Goal: Complete application form: Complete application form

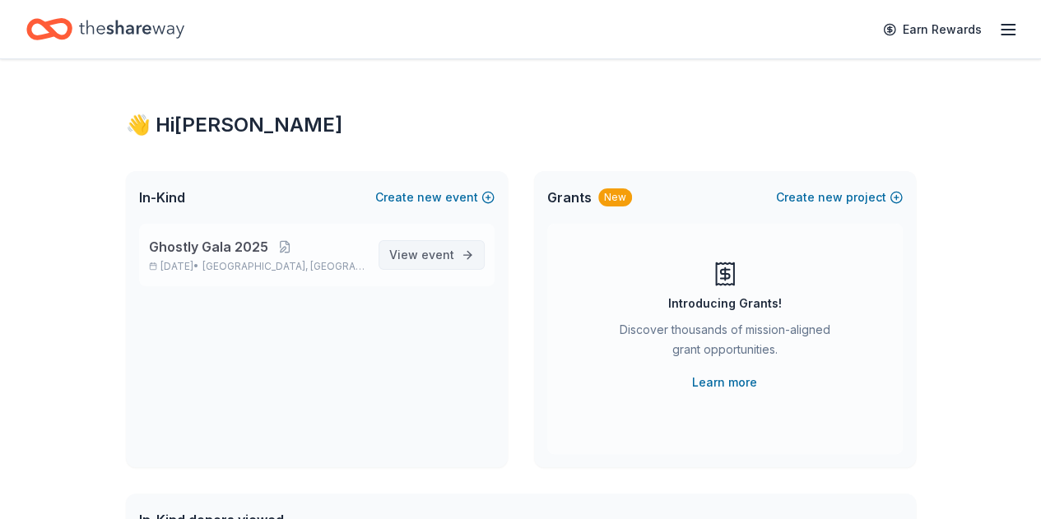
click at [444, 257] on span "event" at bounding box center [437, 255] width 33 height 14
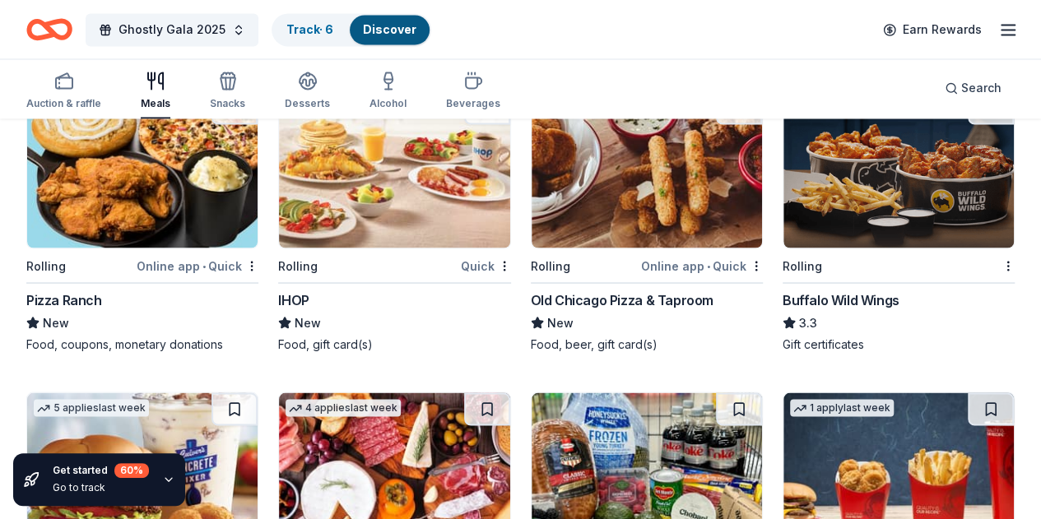
scroll to position [1403, 0]
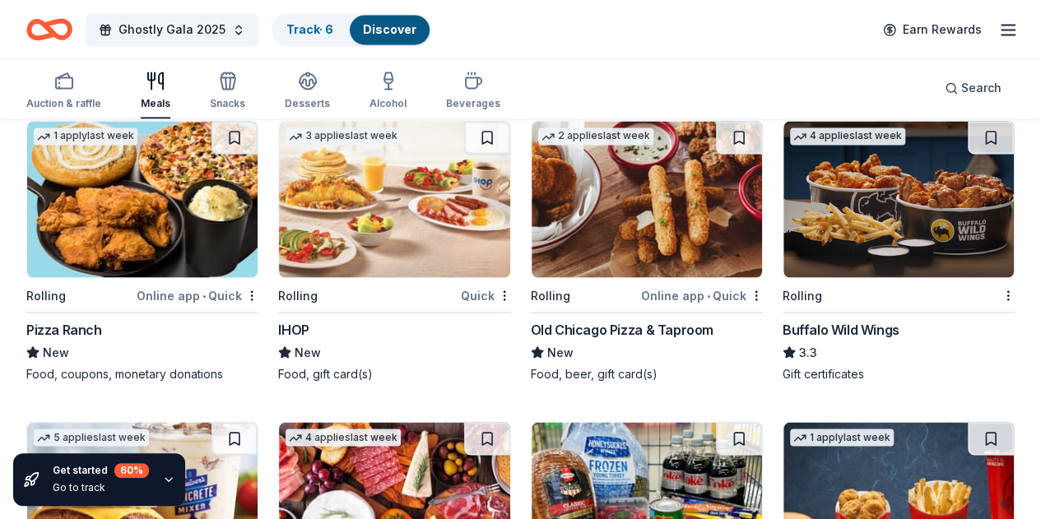
click at [531, 422] on img at bounding box center [646, 500] width 230 height 156
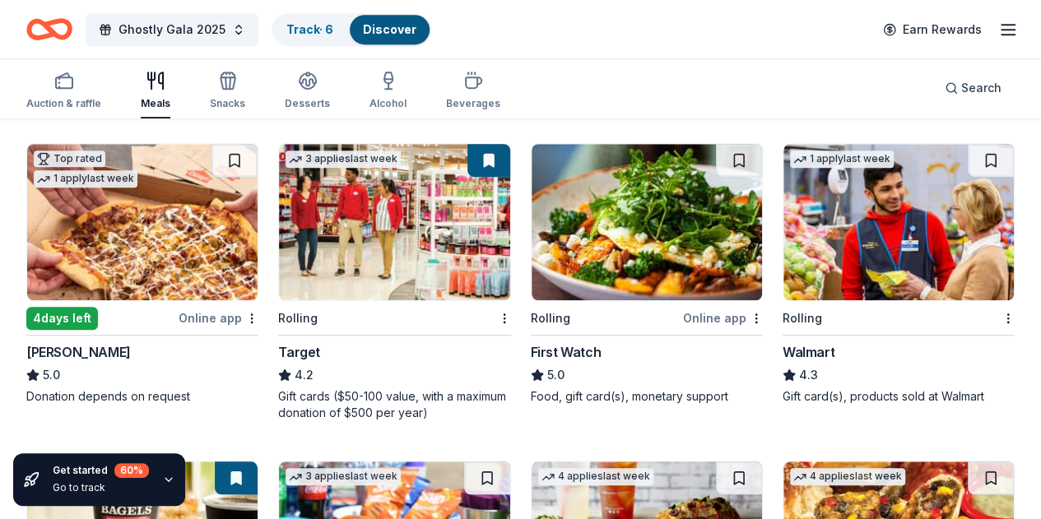
scroll to position [0, 0]
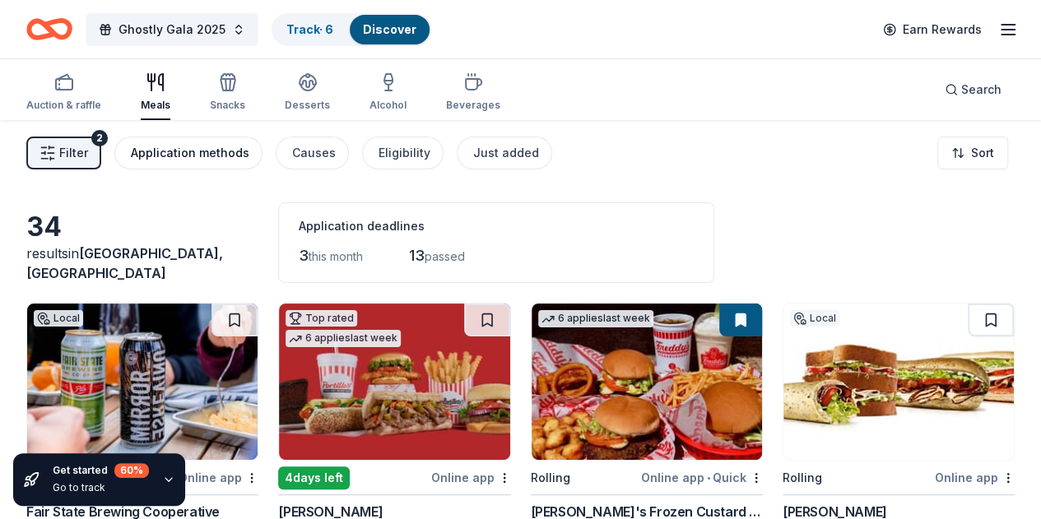
click at [222, 150] on div "Application methods" at bounding box center [190, 153] width 118 height 20
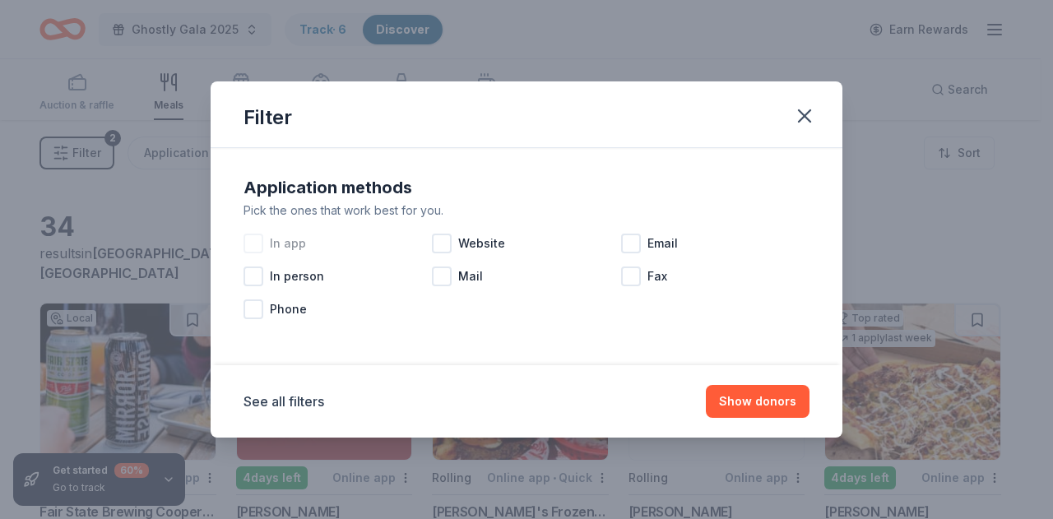
click at [285, 238] on span "In app" at bounding box center [288, 244] width 36 height 20
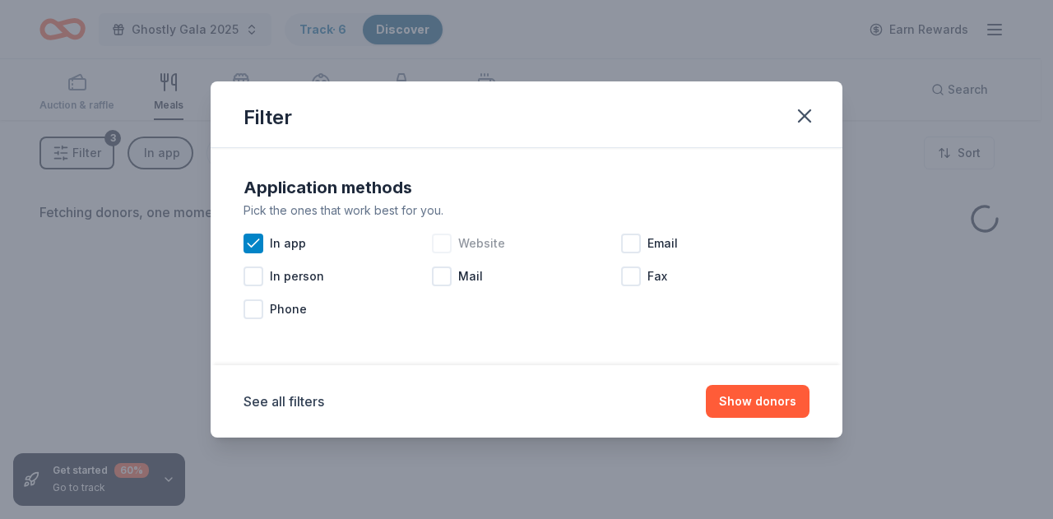
click at [455, 241] on div "Website" at bounding box center [526, 243] width 188 height 33
click at [454, 281] on div "Mail" at bounding box center [526, 276] width 188 height 33
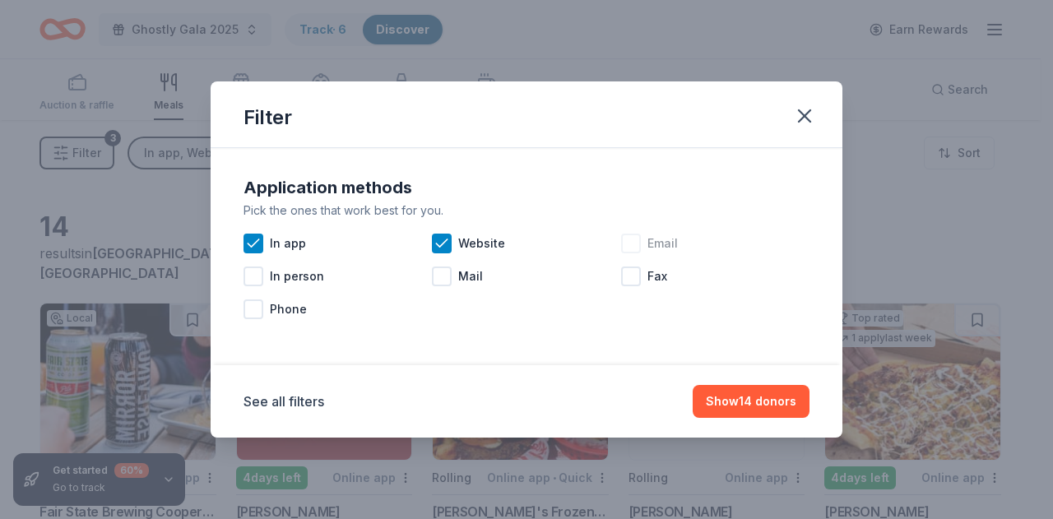
click at [659, 239] on span "Email" at bounding box center [662, 244] width 30 height 20
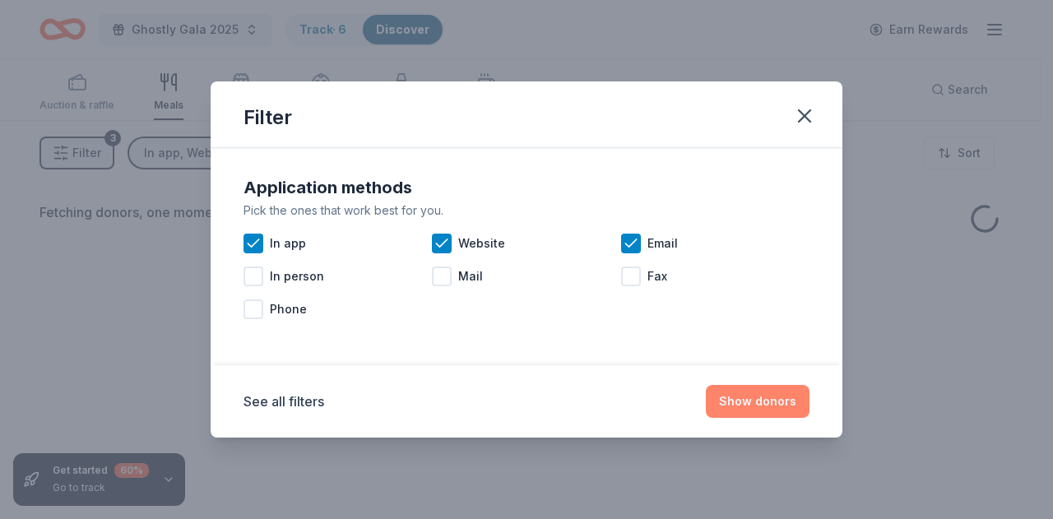
click at [752, 402] on button "Show donors" at bounding box center [758, 401] width 104 height 33
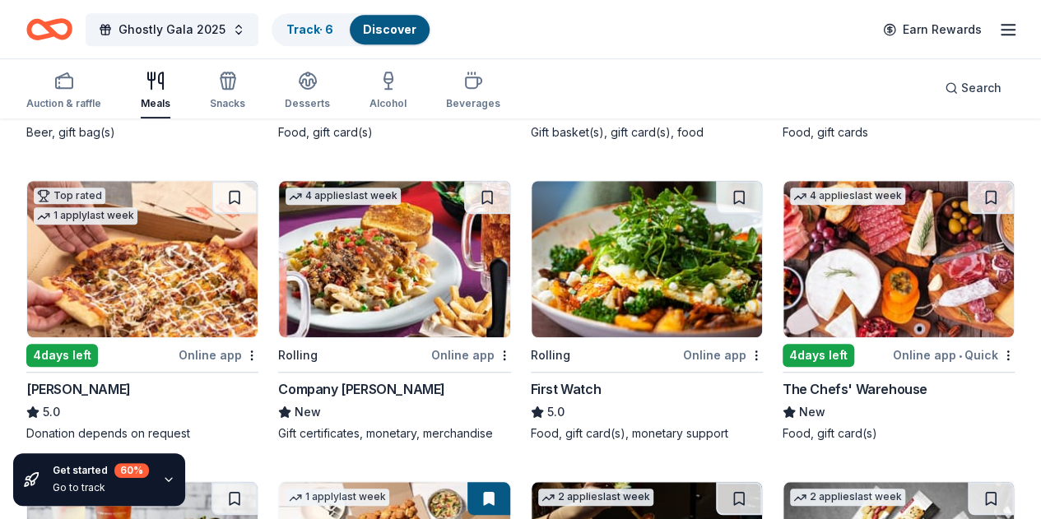
scroll to position [469, 0]
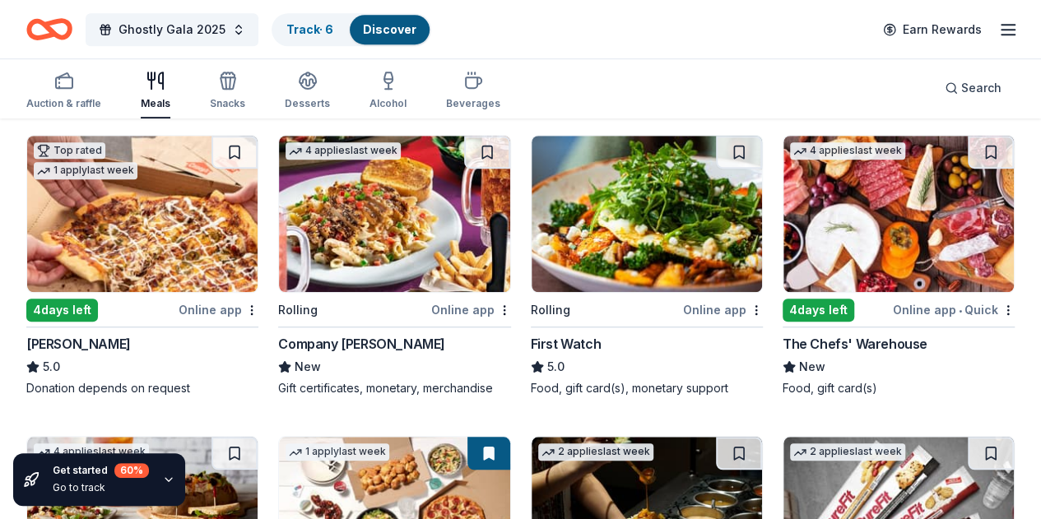
click at [257, 437] on img at bounding box center [142, 515] width 230 height 156
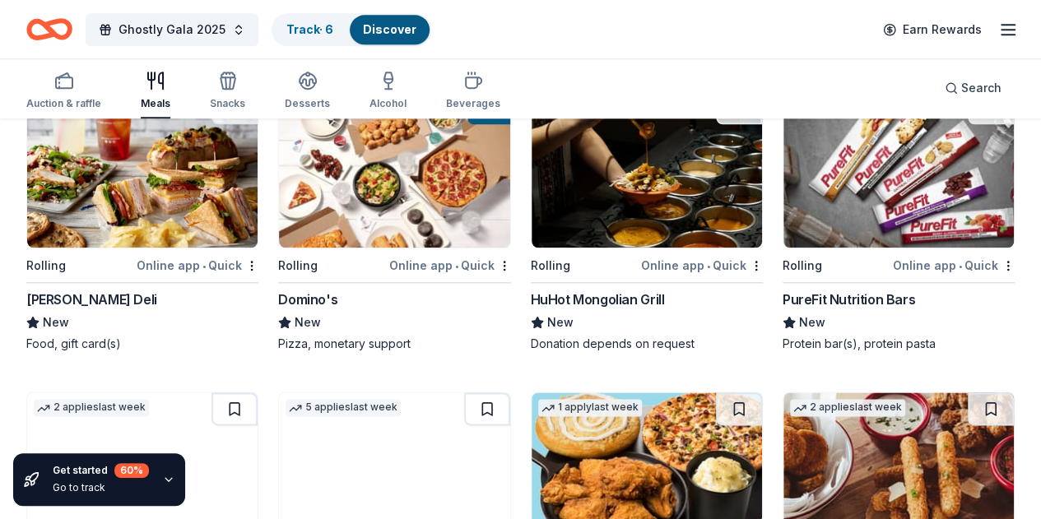
scroll to position [791, 0]
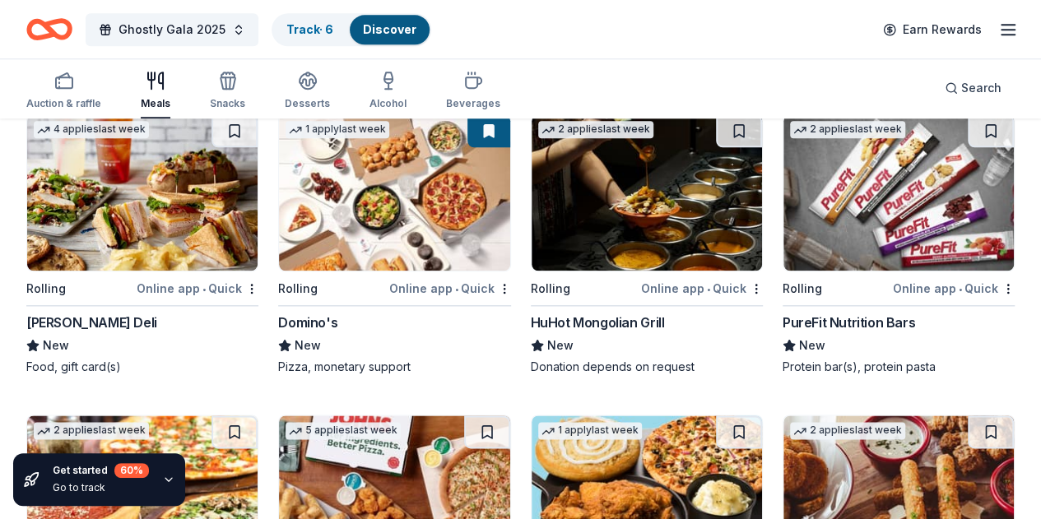
click at [257, 415] on img at bounding box center [142, 493] width 230 height 156
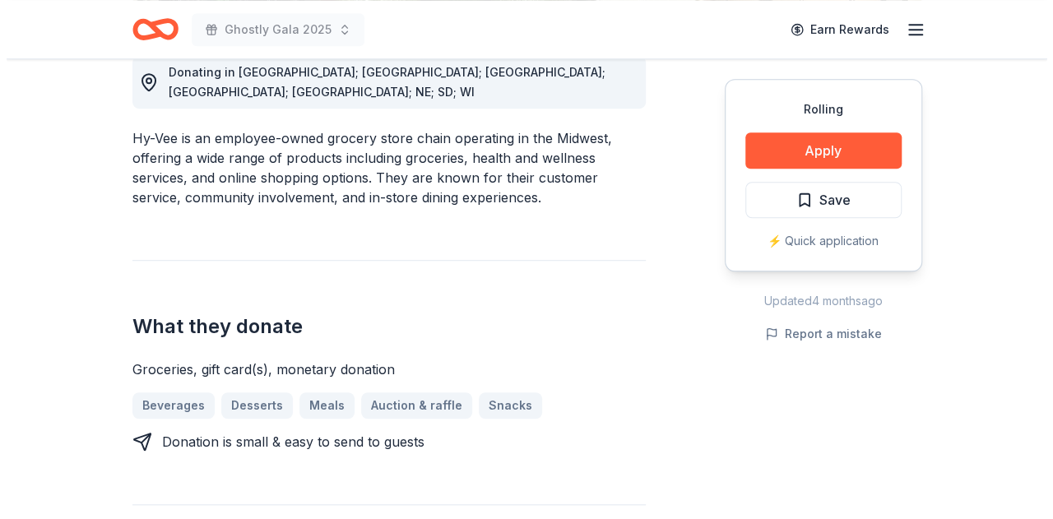
scroll to position [495, 0]
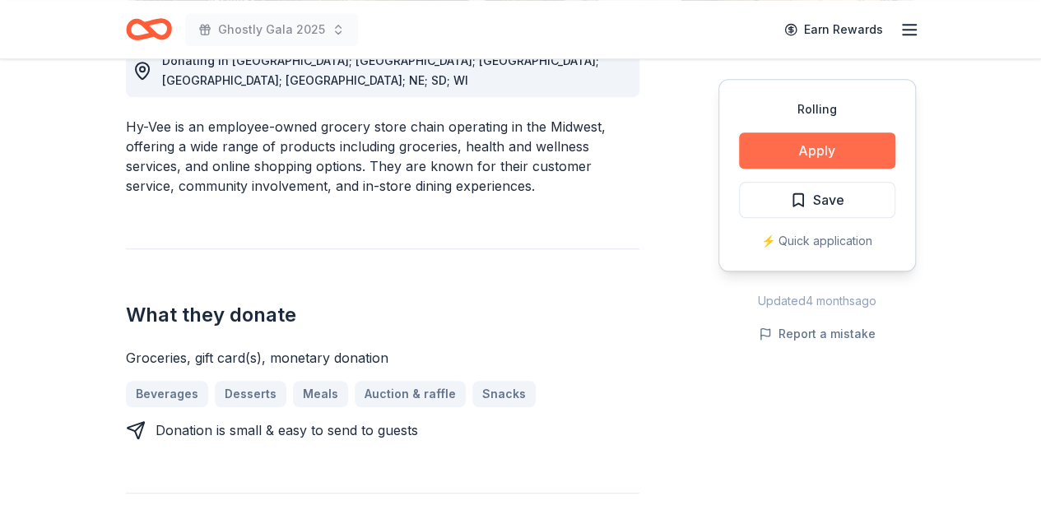
click at [831, 146] on button "Apply" at bounding box center [817, 150] width 156 height 36
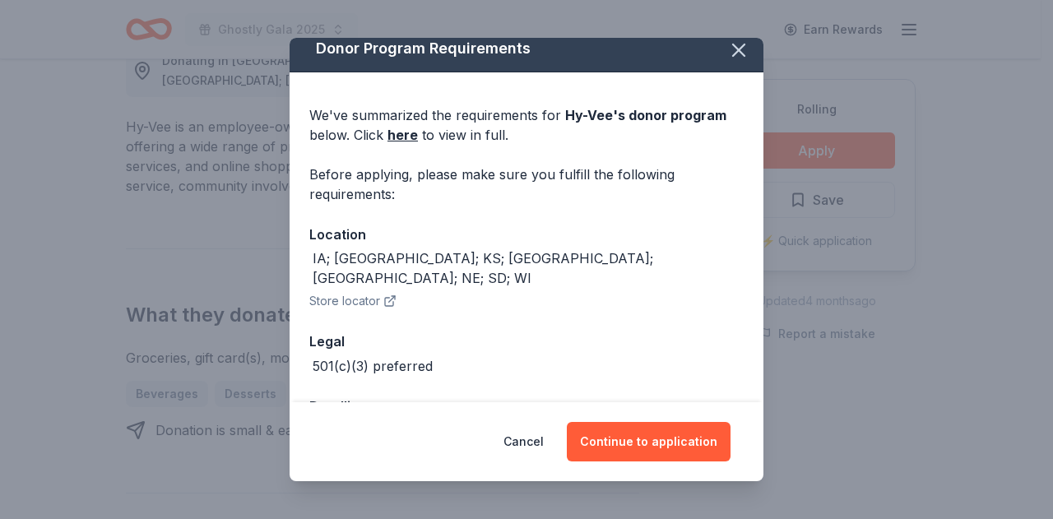
scroll to position [53, 0]
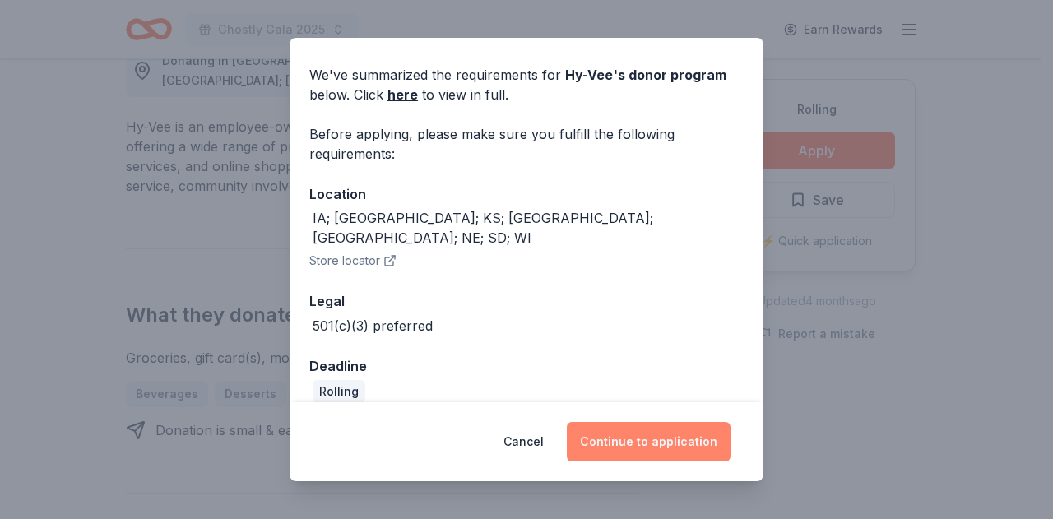
click at [607, 434] on button "Continue to application" at bounding box center [649, 441] width 164 height 39
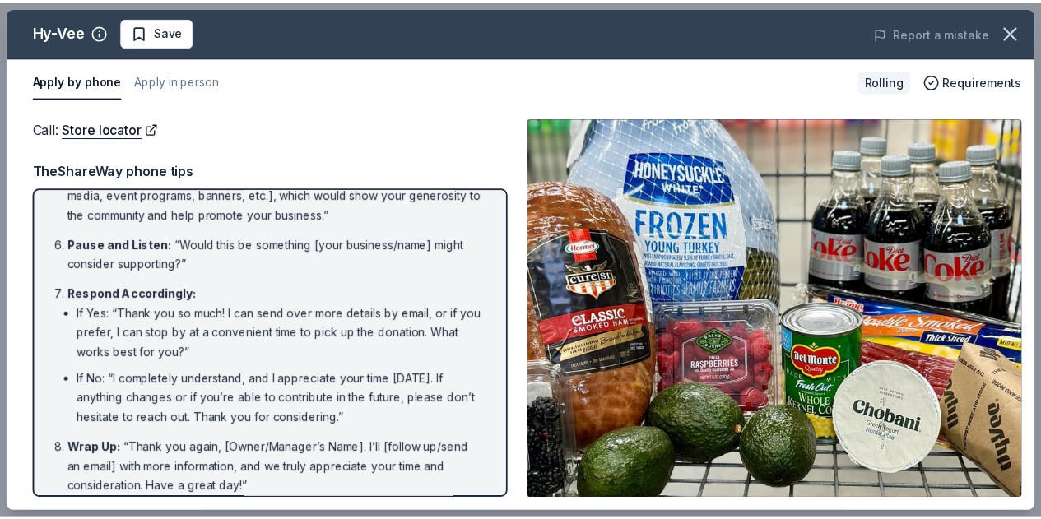
scroll to position [365, 0]
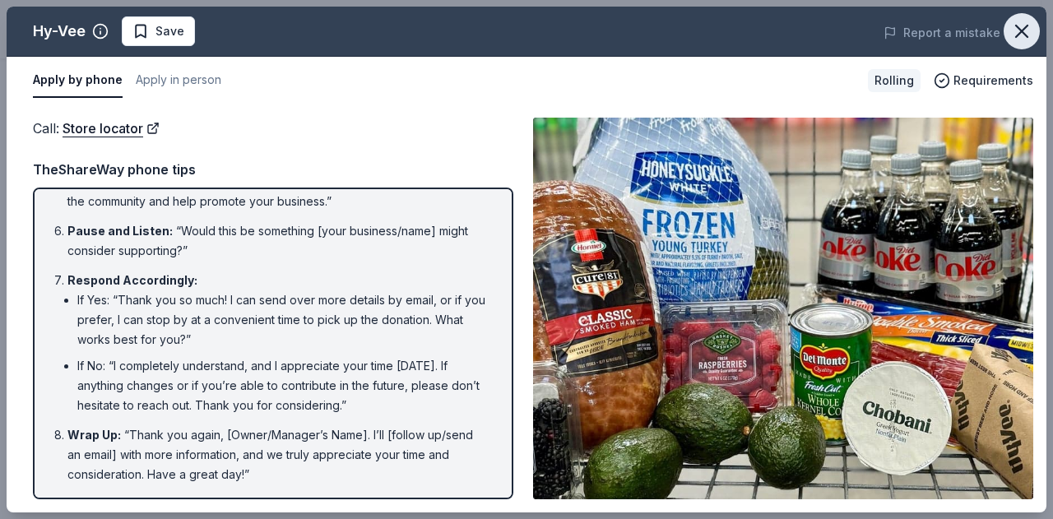
click at [1025, 20] on icon "button" at bounding box center [1021, 31] width 23 height 23
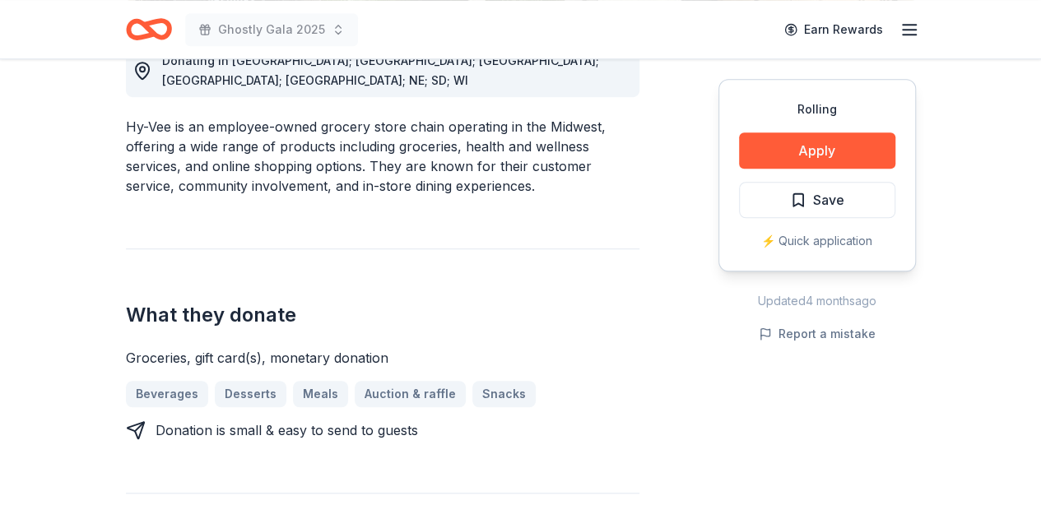
scroll to position [0, 0]
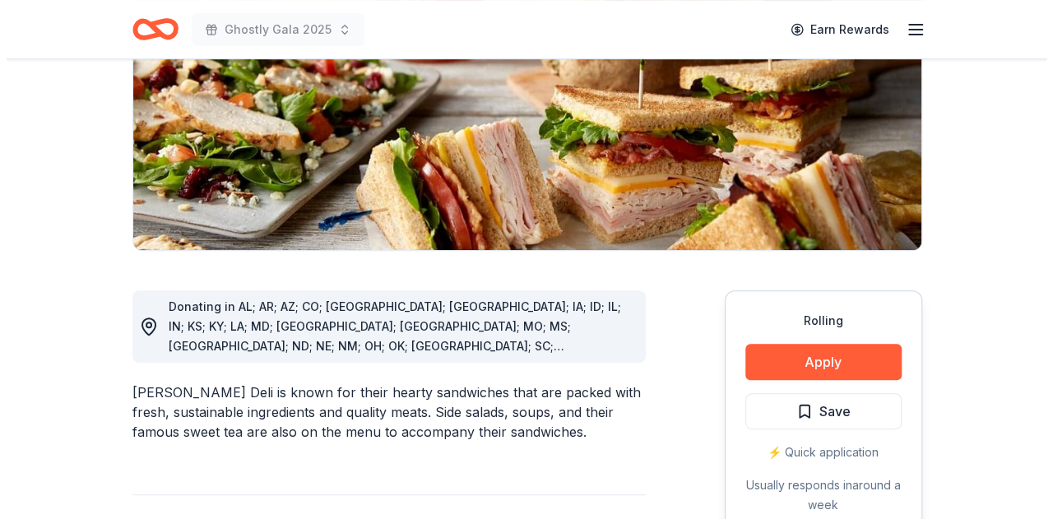
scroll to position [250, 0]
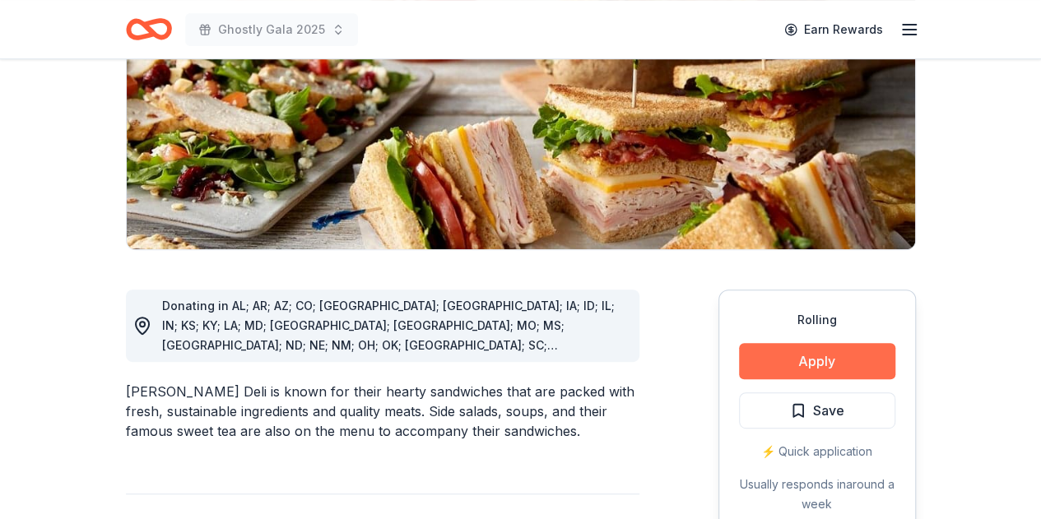
click at [832, 364] on button "Apply" at bounding box center [817, 361] width 156 height 36
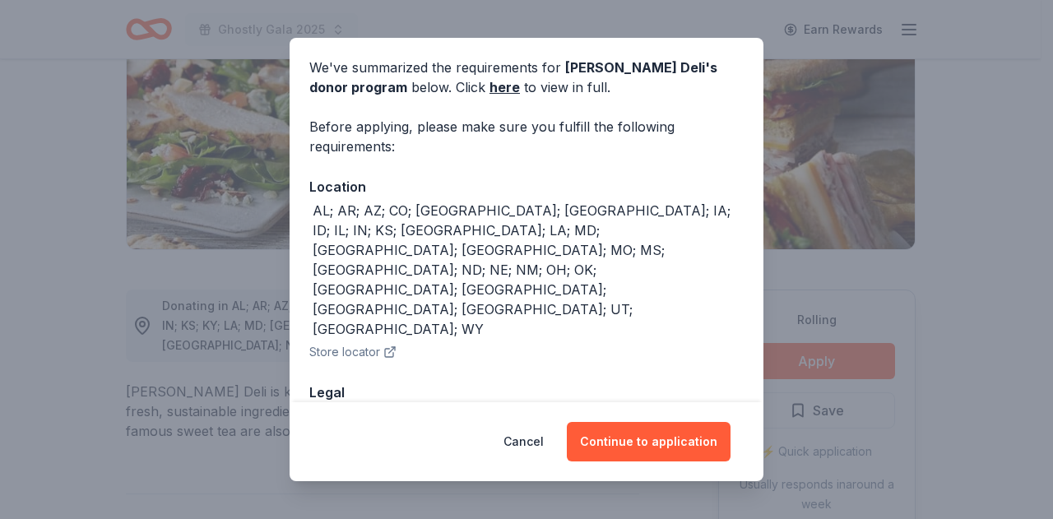
scroll to position [72, 0]
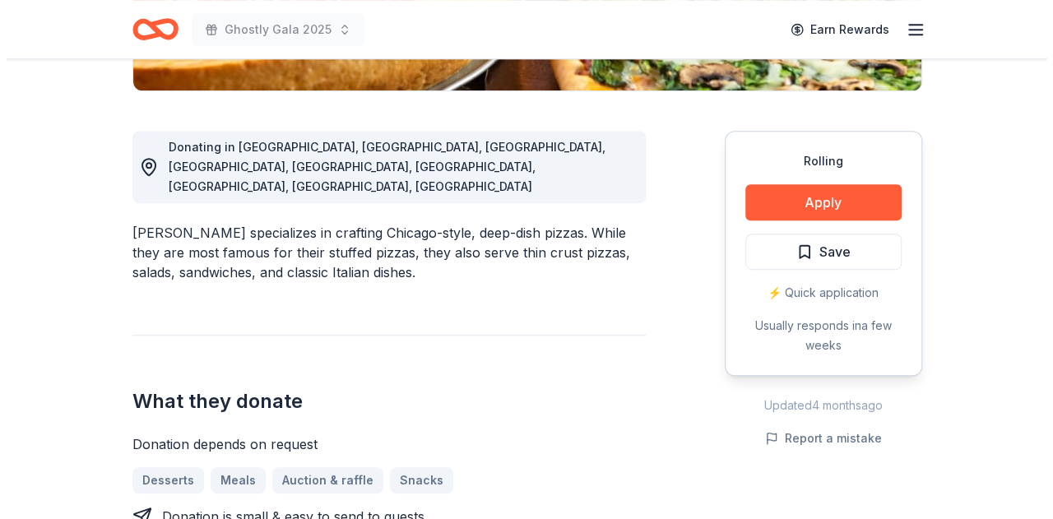
scroll to position [413, 0]
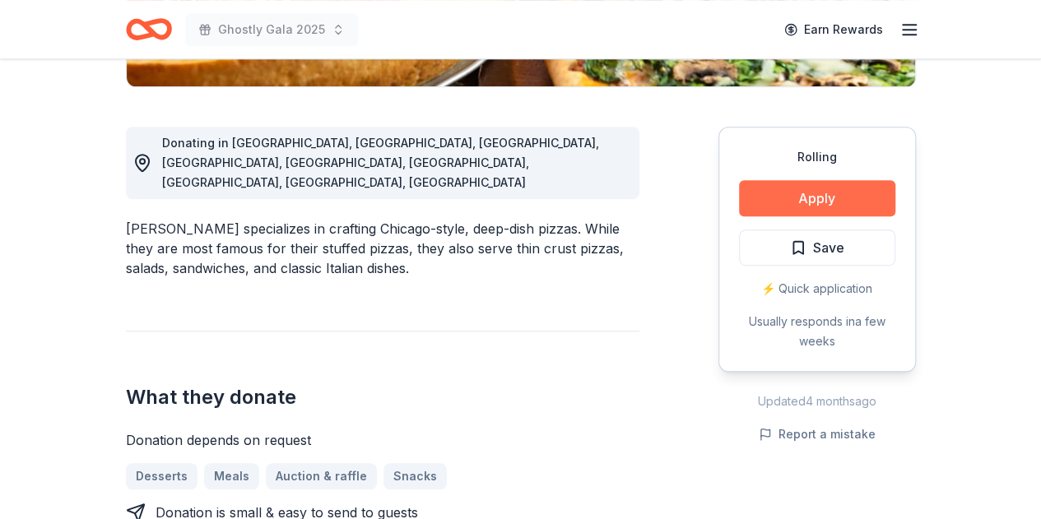
click at [800, 201] on button "Apply" at bounding box center [817, 198] width 156 height 36
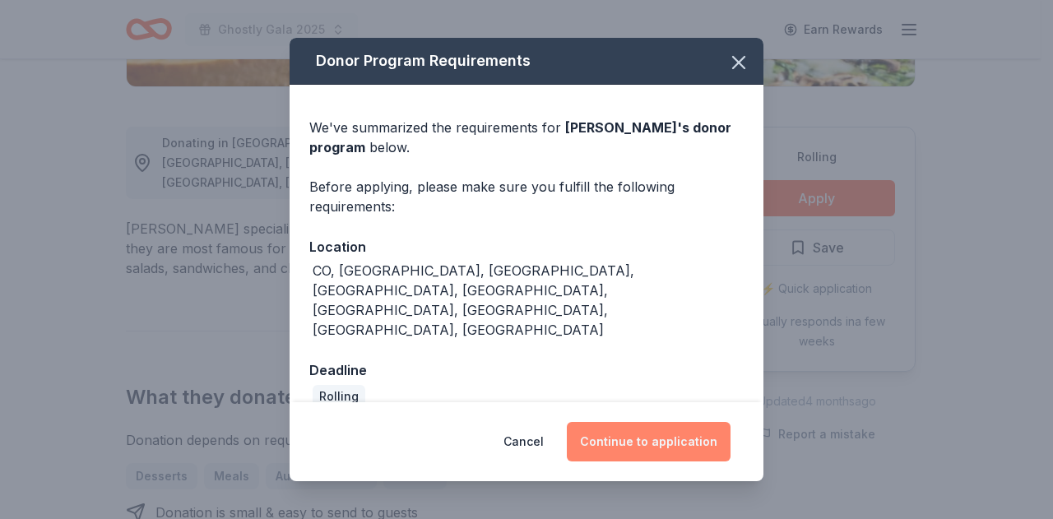
click at [634, 422] on button "Continue to application" at bounding box center [649, 441] width 164 height 39
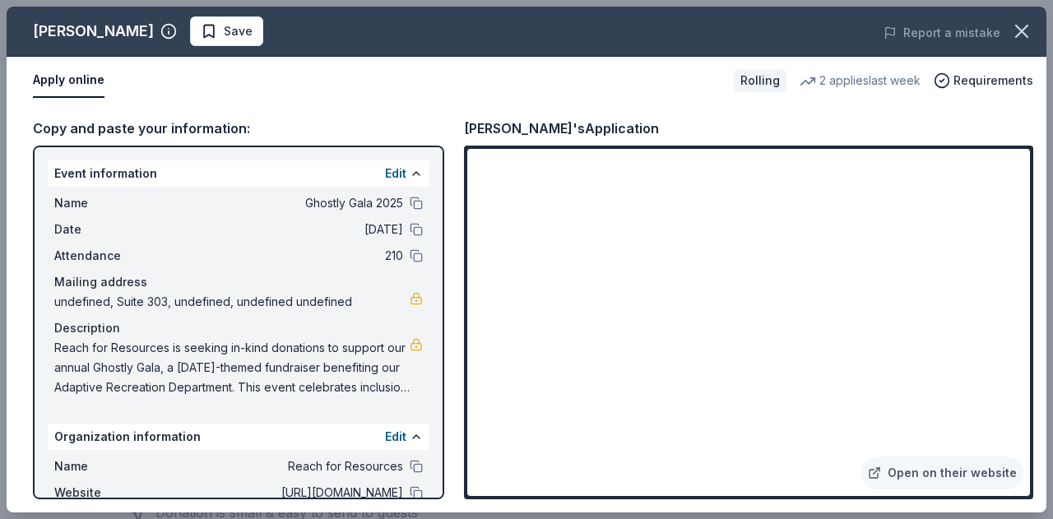
scroll to position [117, 0]
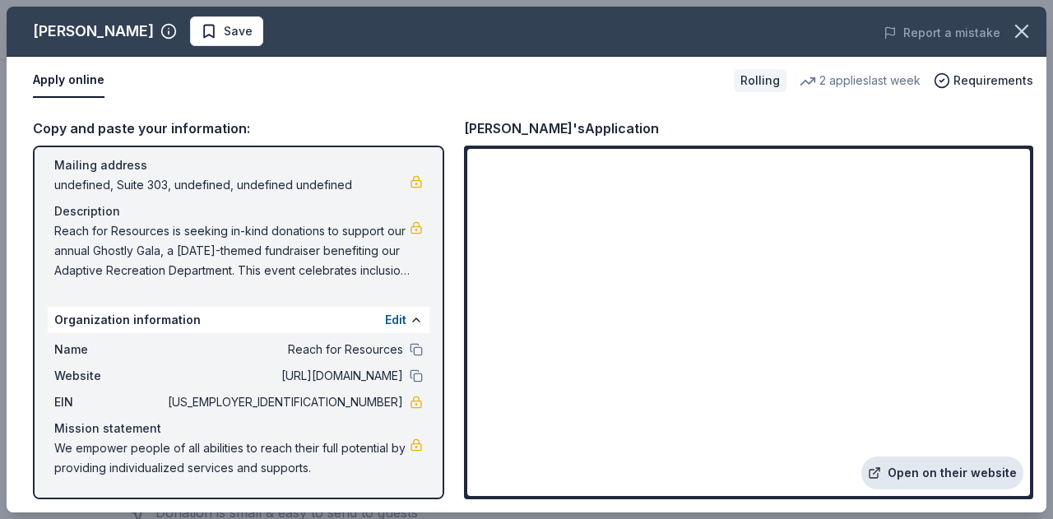
click at [909, 473] on link "Open on their website" at bounding box center [942, 473] width 162 height 33
